Goal: Find specific page/section: Find specific page/section

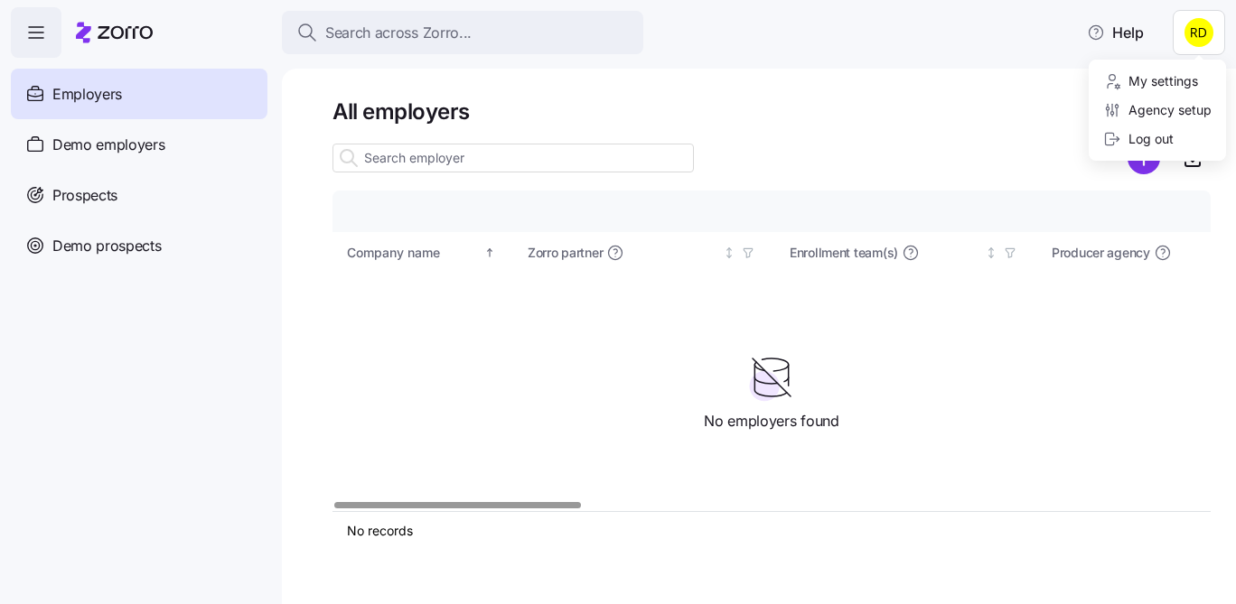
click at [1197, 35] on html "Search across Zorro... Help Employers Demo employers Prospects Demo prospects A…" at bounding box center [618, 297] width 1236 height 594
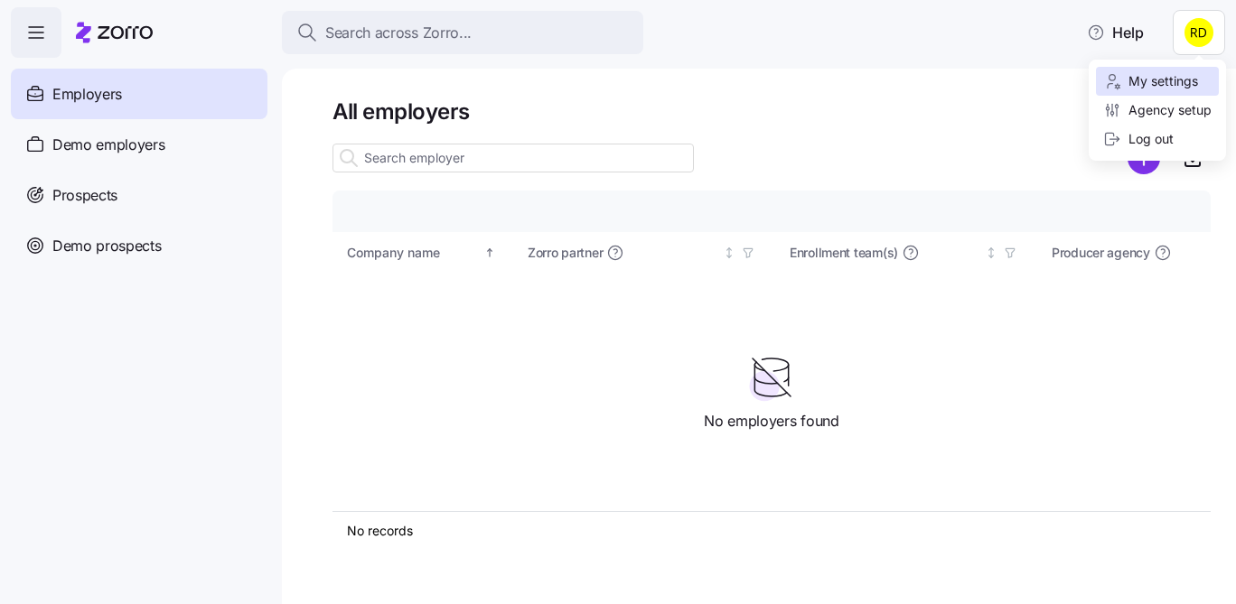
click at [1185, 80] on div "My settings" at bounding box center [1150, 81] width 95 height 20
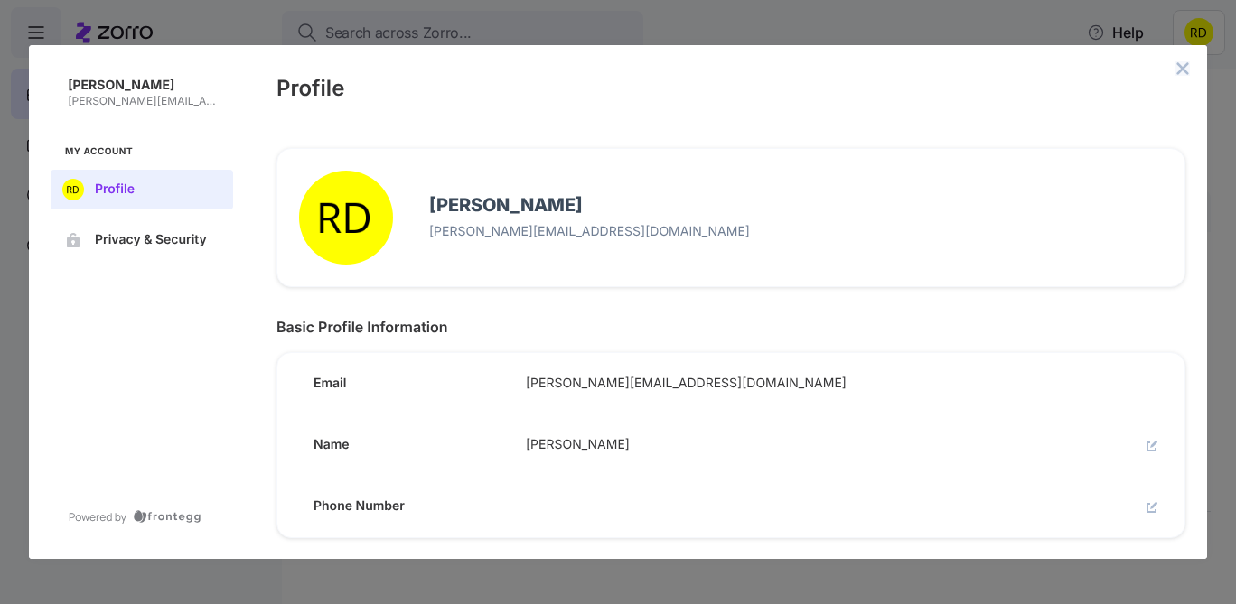
click at [1182, 73] on icon "close admin-box" at bounding box center [1182, 68] width 14 height 14
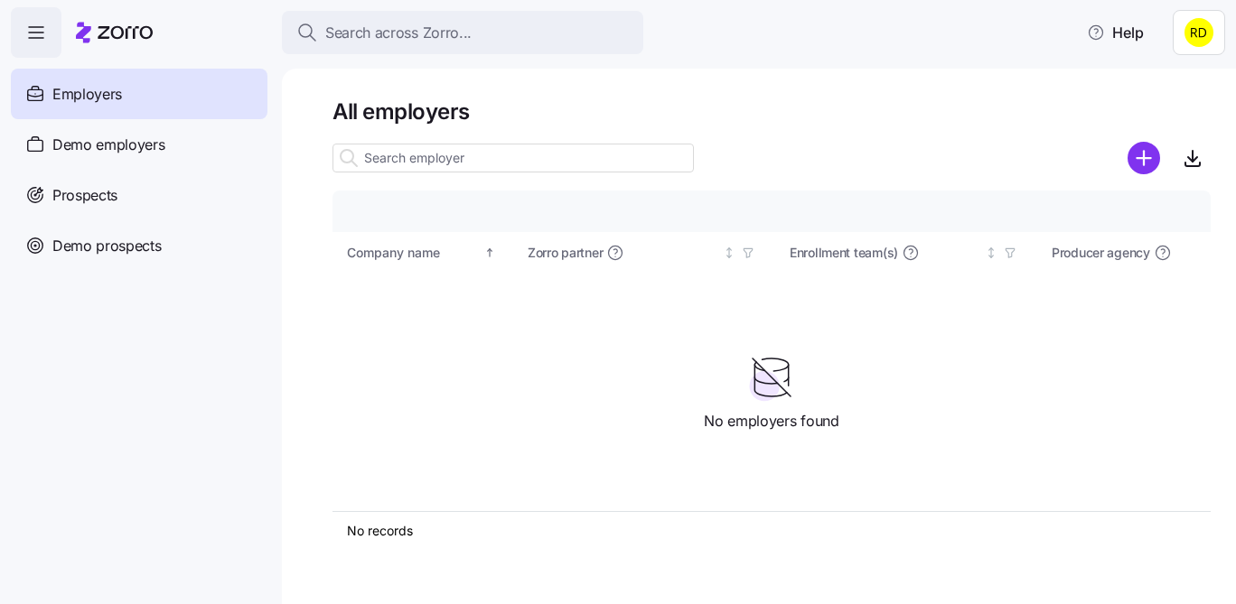
click at [1182, 49] on html "Search across Zorro... Help Employers Demo employers Prospects Demo prospects A…" at bounding box center [618, 297] width 1236 height 594
click at [1165, 108] on div "Agency setup" at bounding box center [1157, 110] width 108 height 20
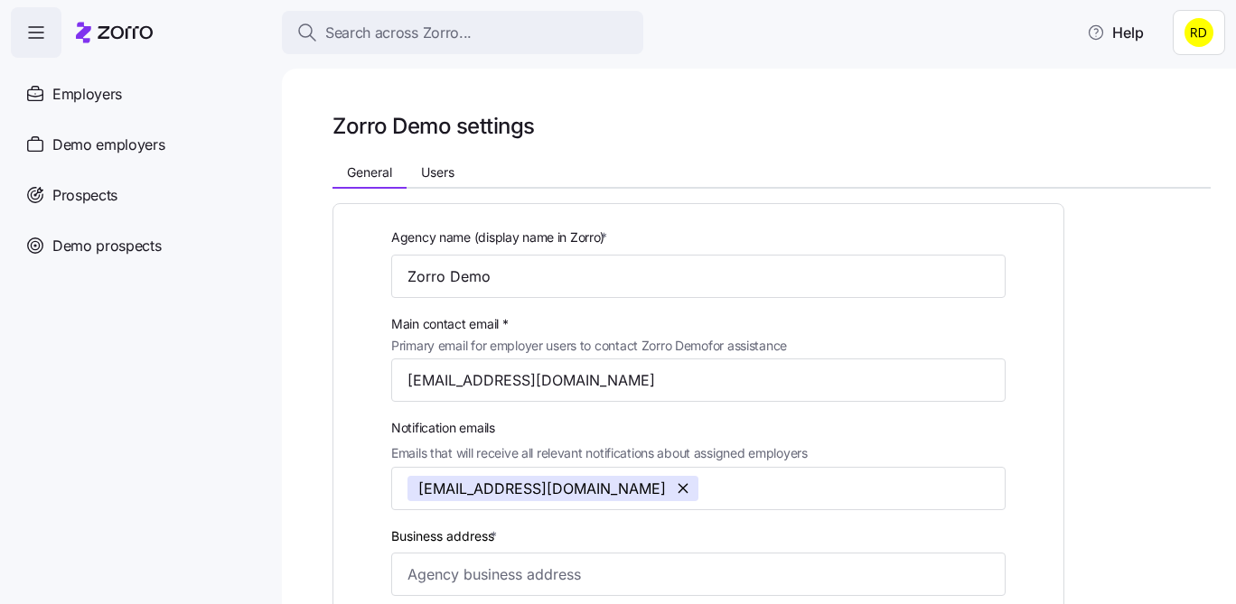
click at [1181, 30] on html "Search across Zorro... Help Employers Demo employers Prospects Demo prospects A…" at bounding box center [618, 297] width 1236 height 594
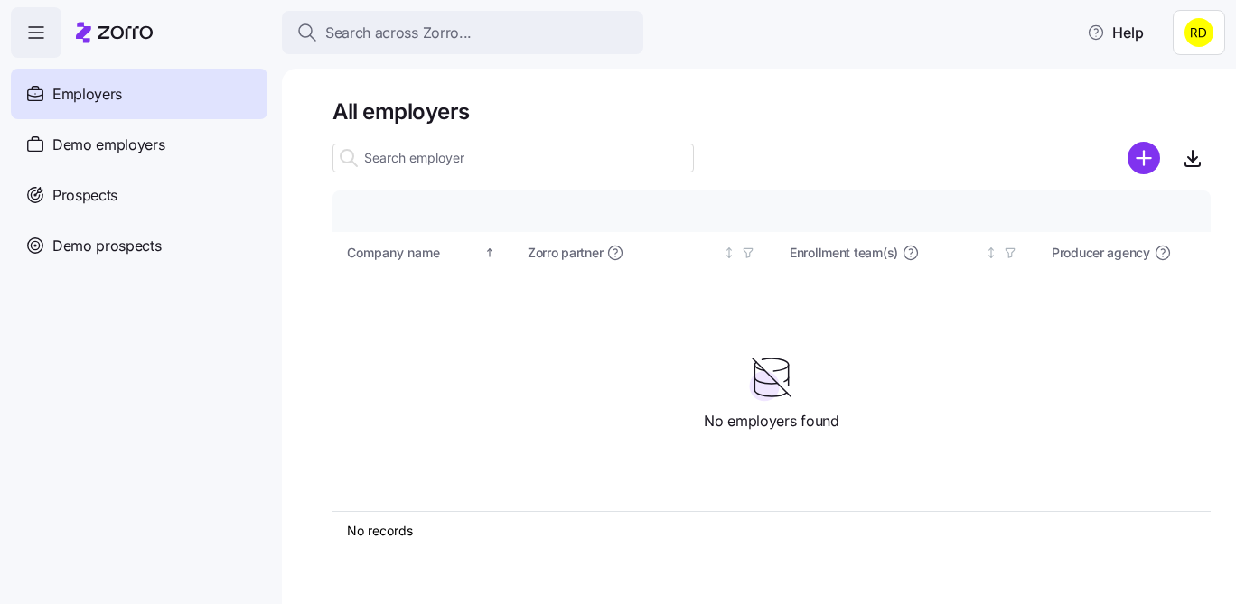
click at [1192, 28] on html "Search across Zorro... Help Employers Demo employers Prospects Demo prospects A…" at bounding box center [618, 297] width 1236 height 594
click at [1175, 109] on div "Agency setup" at bounding box center [1157, 110] width 108 height 20
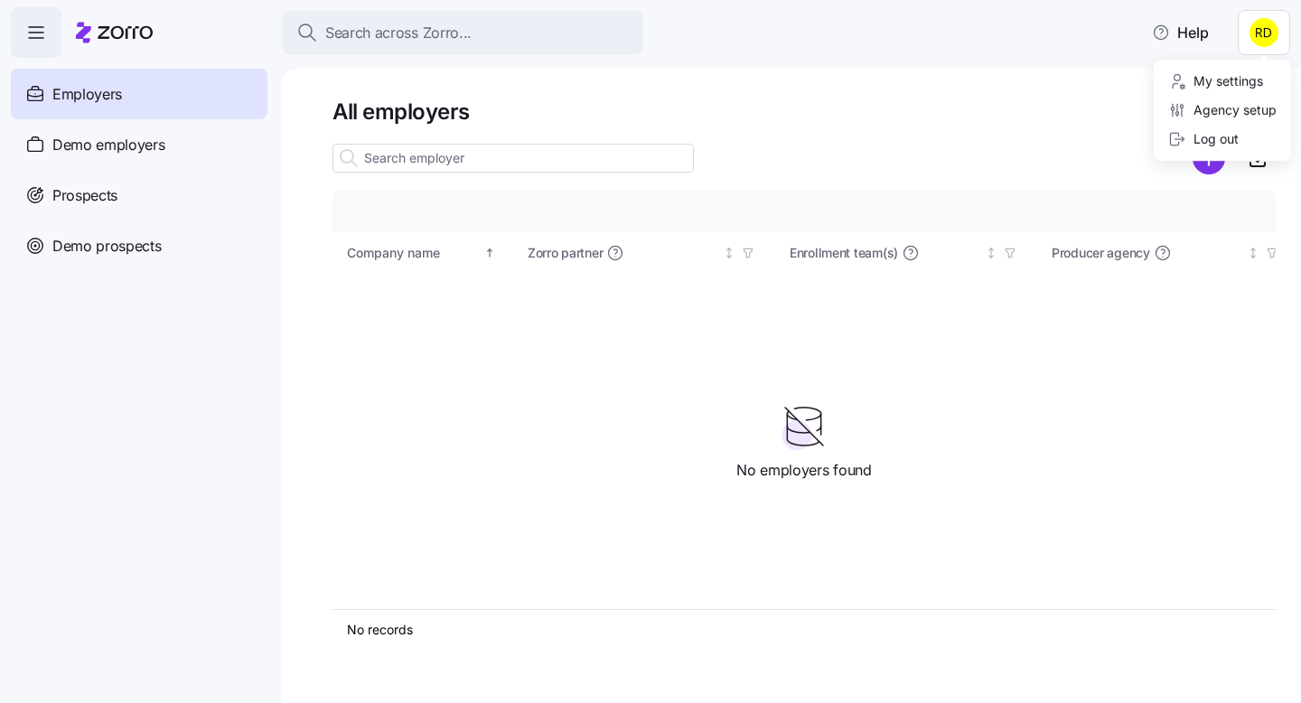
click at [1235, 35] on html "Search across Zorro... Help Employers Demo employers Prospects Demo prospects A…" at bounding box center [650, 346] width 1301 height 692
click at [1203, 131] on div "Log out" at bounding box center [1203, 139] width 70 height 20
